Goal: Information Seeking & Learning: Learn about a topic

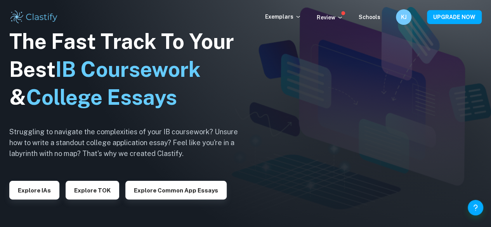
drag, startPoint x: 37, startPoint y: 185, endPoint x: 51, endPoint y: 18, distance: 167.2
click at [37, 185] on button "Explore IAs" at bounding box center [34, 190] width 50 height 19
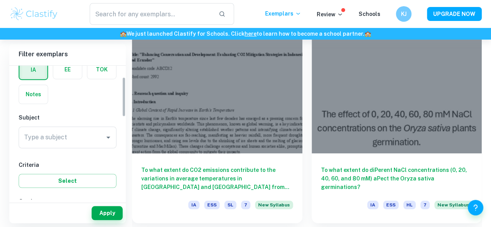
scroll to position [64, 0]
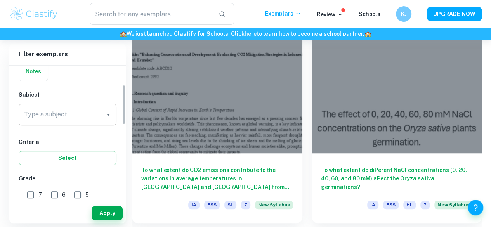
click at [77, 111] on input "Type a subject" at bounding box center [61, 114] width 79 height 15
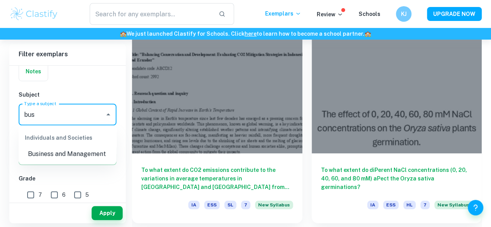
click at [84, 149] on li "Business and Management" at bounding box center [68, 154] width 98 height 14
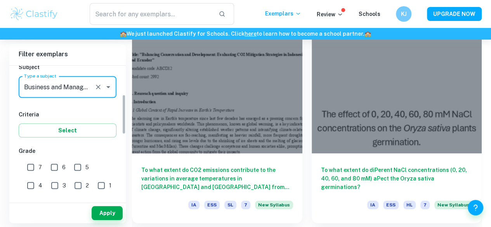
scroll to position [103, 0]
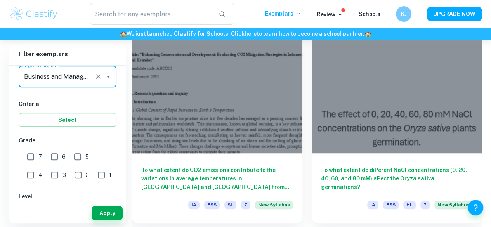
type input "Business and Management"
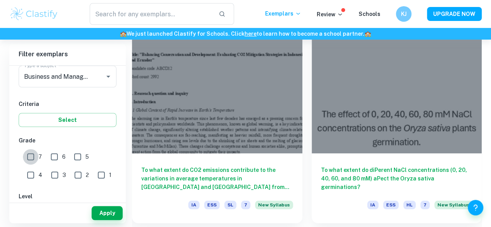
click at [37, 156] on input "7" at bounding box center [31, 157] width 16 height 16
checkbox input "true"
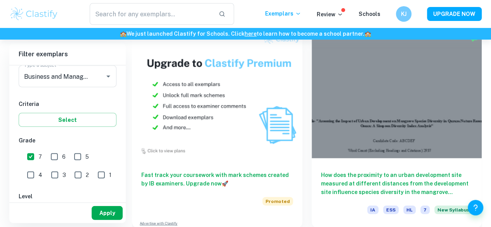
scroll to position [848, 0]
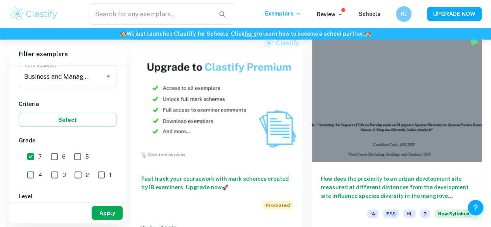
click at [106, 213] on button "Apply" at bounding box center [107, 213] width 31 height 14
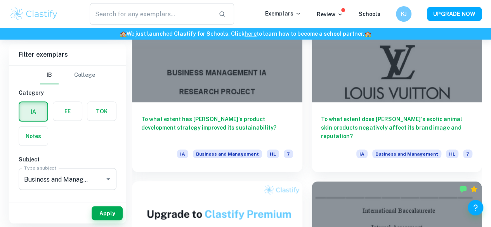
scroll to position [714, 0]
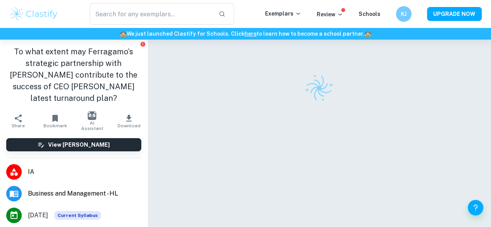
scroll to position [40, 0]
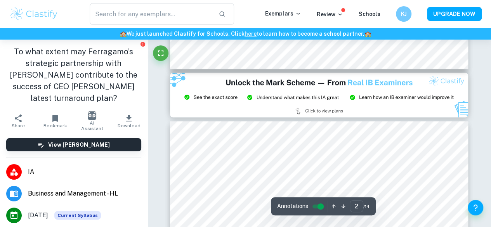
type input "3"
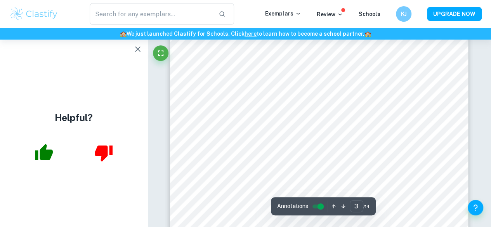
scroll to position [984, 0]
